Goal: Information Seeking & Learning: Learn about a topic

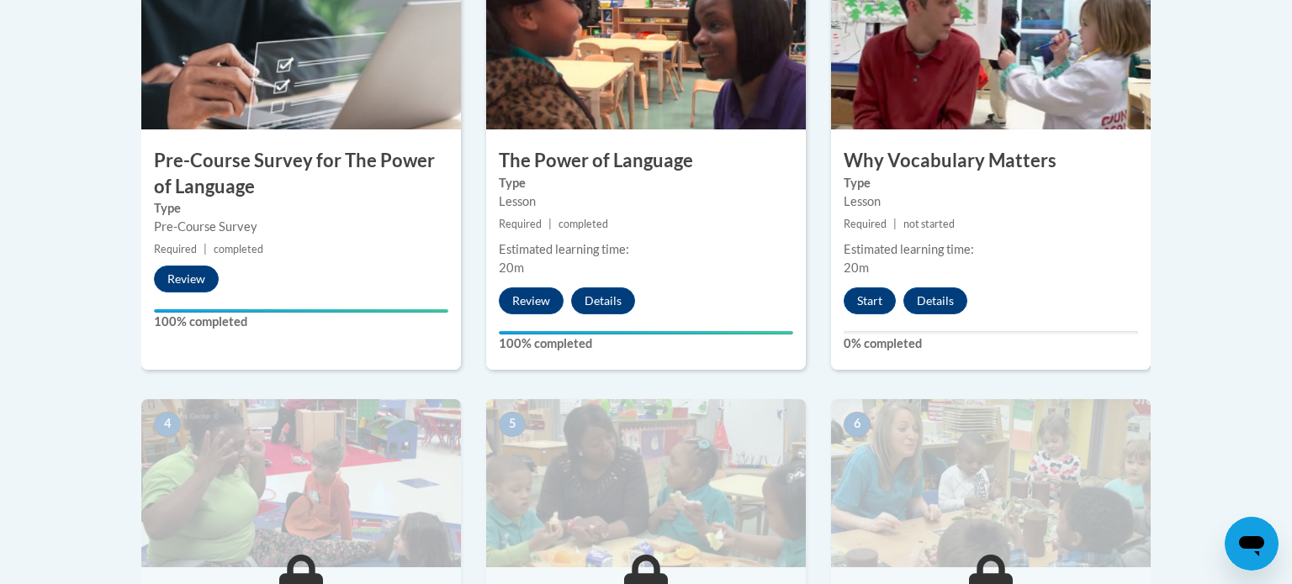
scroll to position [634, 0]
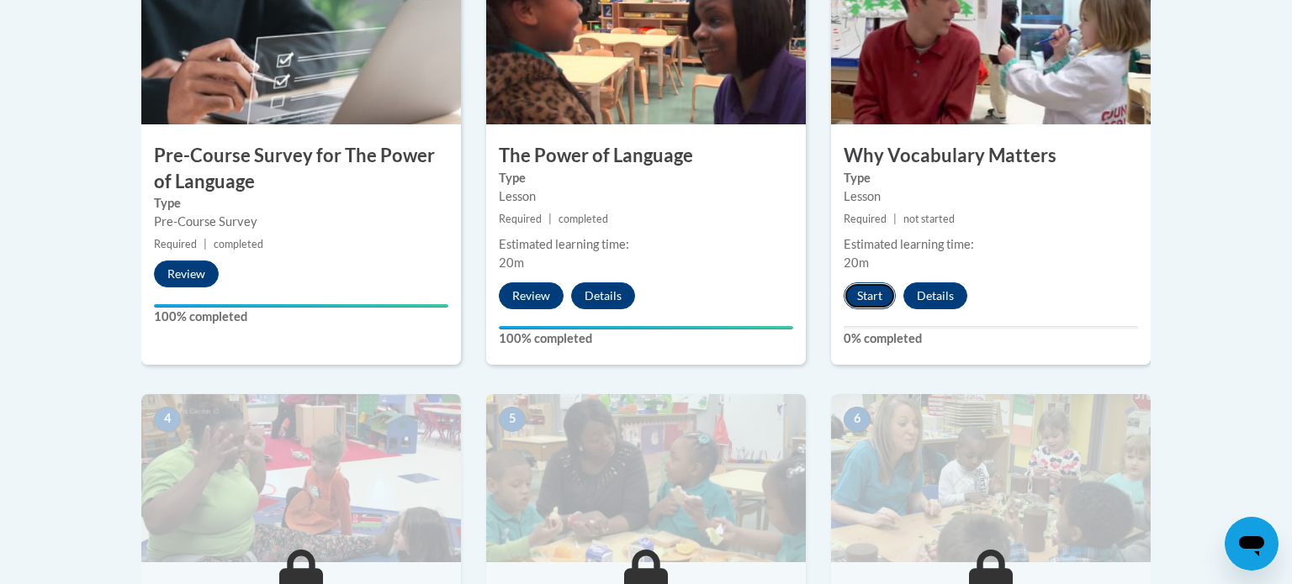
click at [876, 301] on button "Start" at bounding box center [869, 296] width 52 height 27
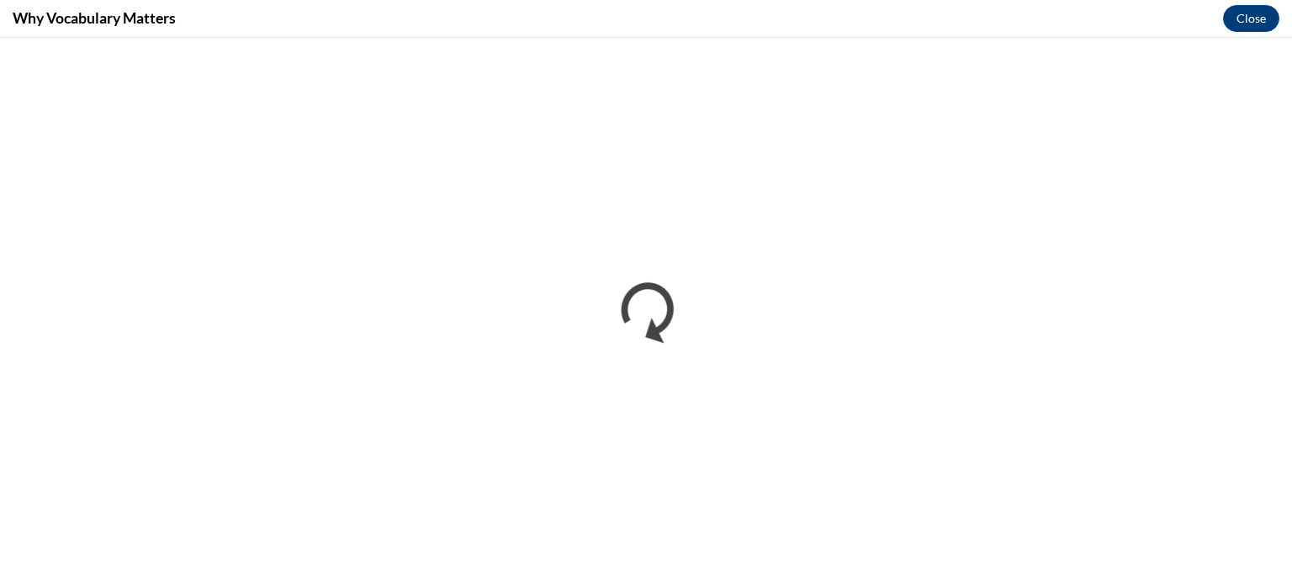
scroll to position [0, 0]
